Goal: Navigation & Orientation: Find specific page/section

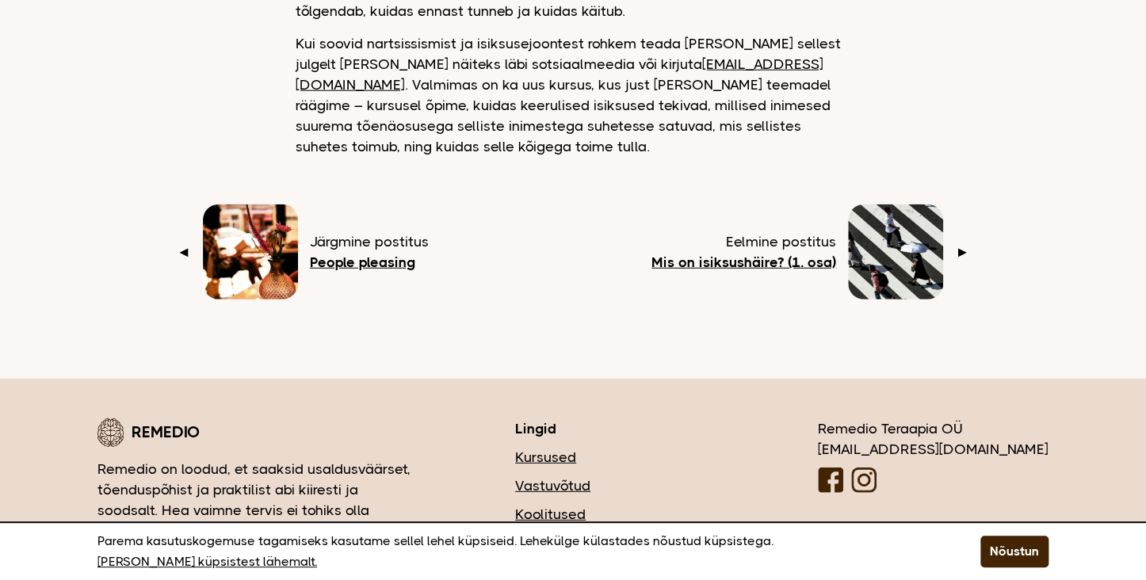
scroll to position [1988, 0]
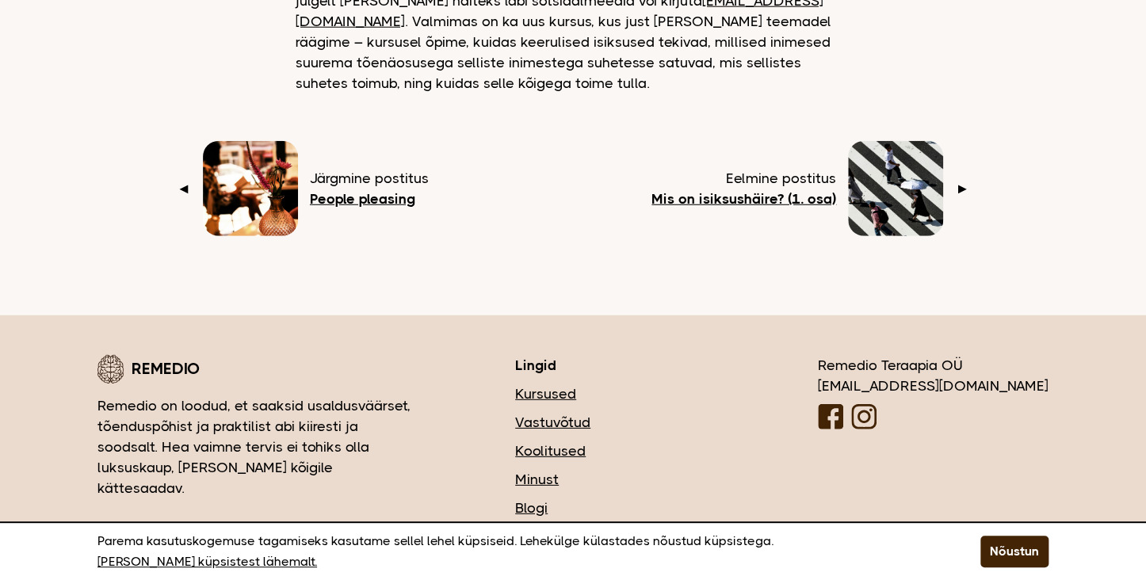
click at [640, 384] on link "Kursused" at bounding box center [619, 394] width 208 height 21
click at [844, 404] on img at bounding box center [830, 416] width 25 height 25
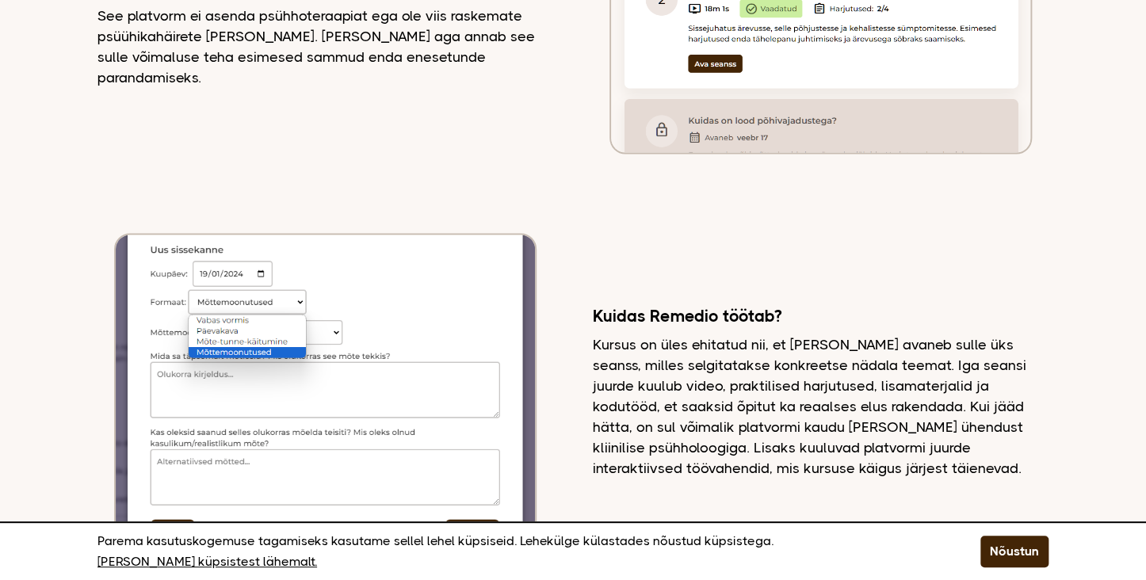
scroll to position [4437, 0]
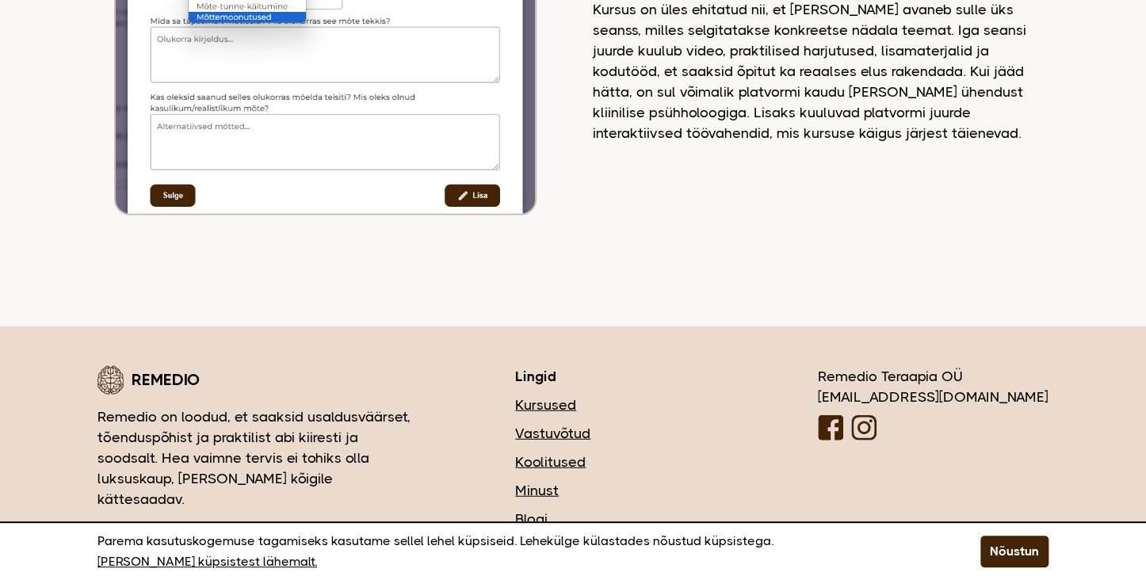
drag, startPoint x: 630, startPoint y: 414, endPoint x: 639, endPoint y: 411, distance: 9.8
click at [630, 480] on link "Minust" at bounding box center [619, 490] width 208 height 21
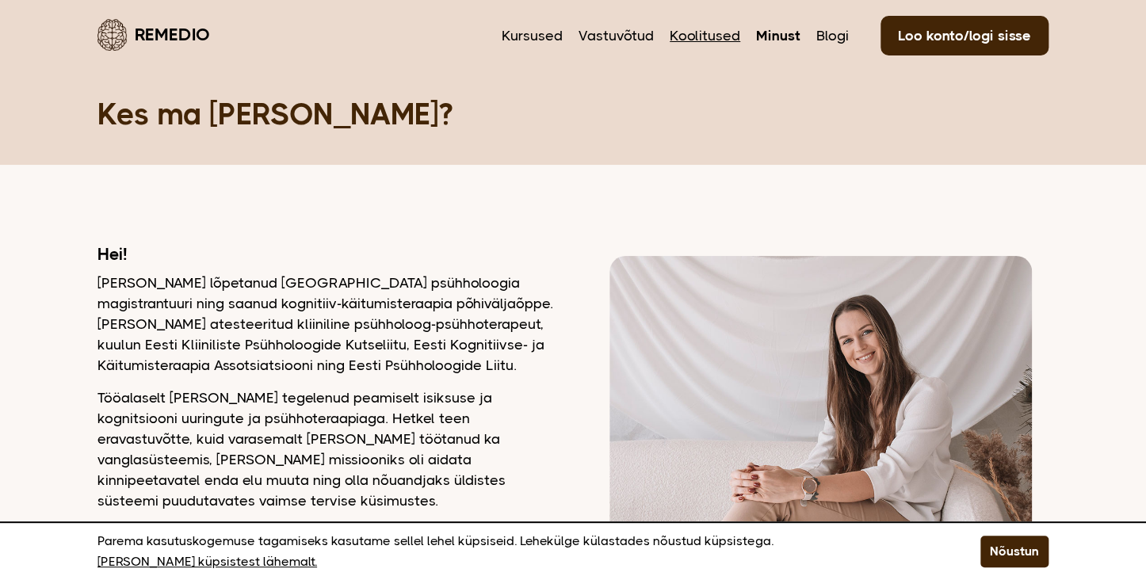
click at [702, 37] on link "Koolitused" at bounding box center [705, 35] width 71 height 21
